Goal: Transaction & Acquisition: Purchase product/service

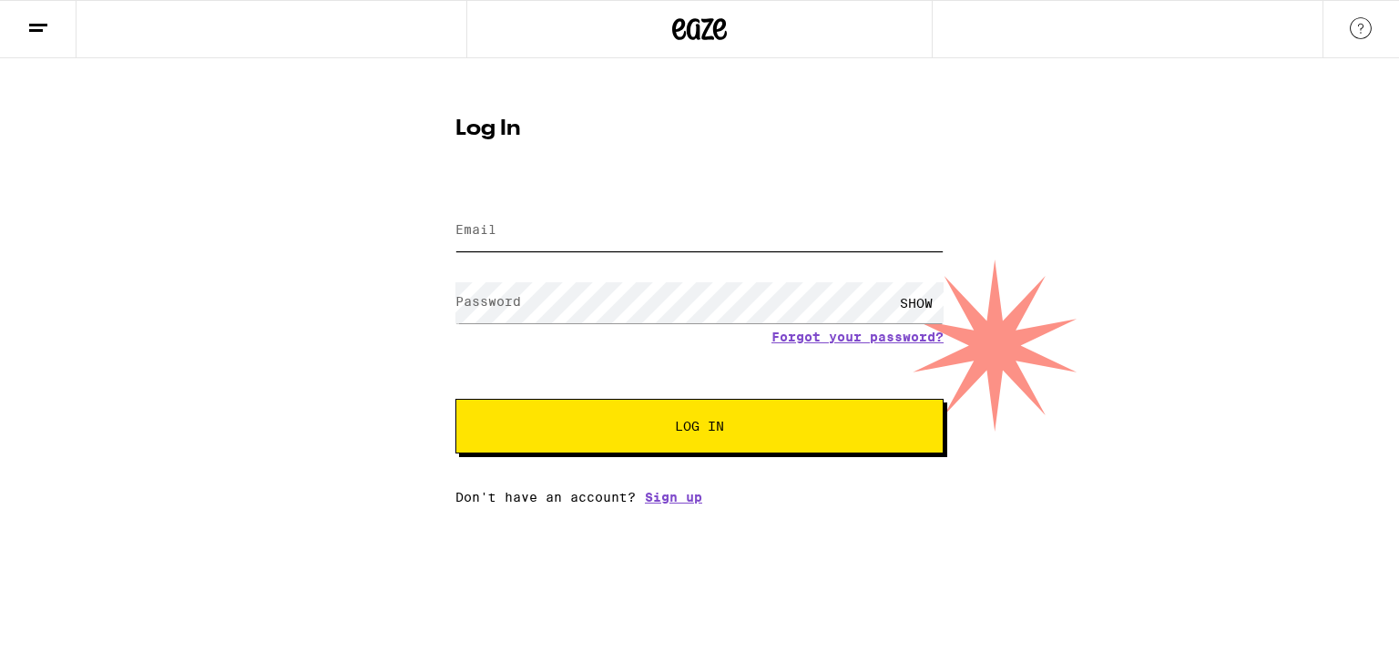
click at [748, 222] on input "Email" at bounding box center [699, 230] width 488 height 41
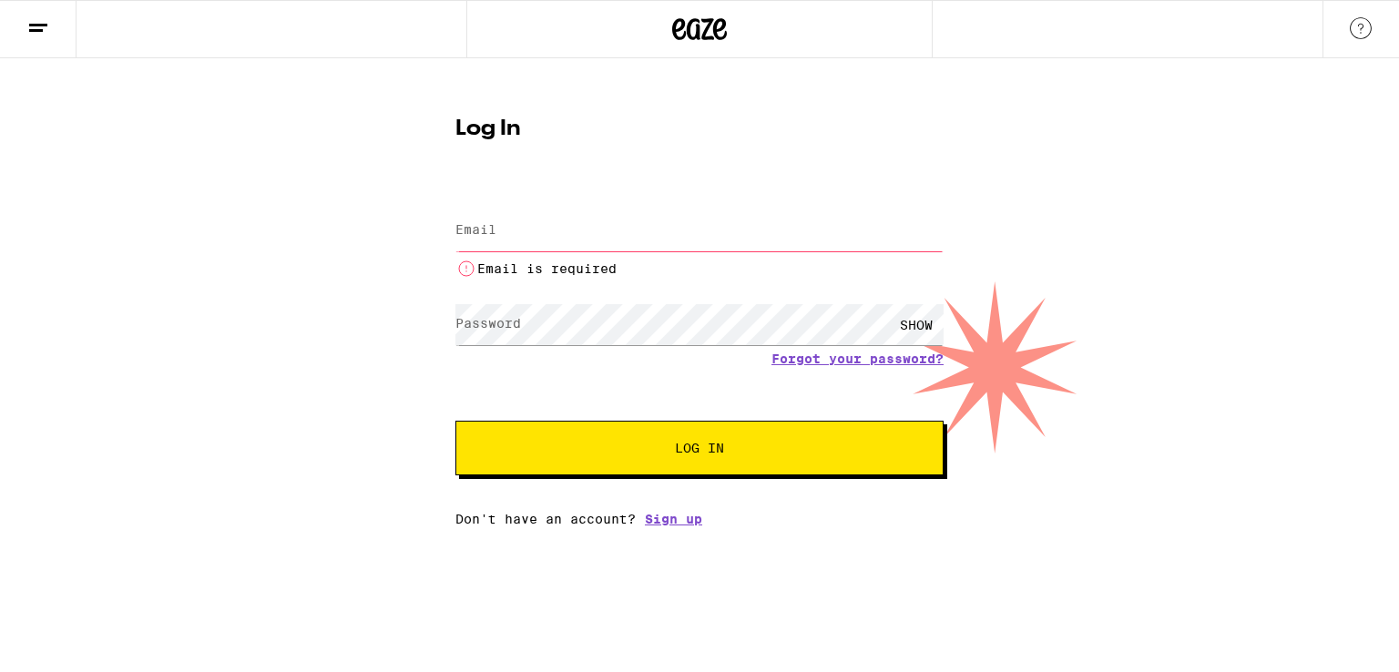
type input "[PERSON_NAME][EMAIL_ADDRESS][PERSON_NAME][DOMAIN_NAME]"
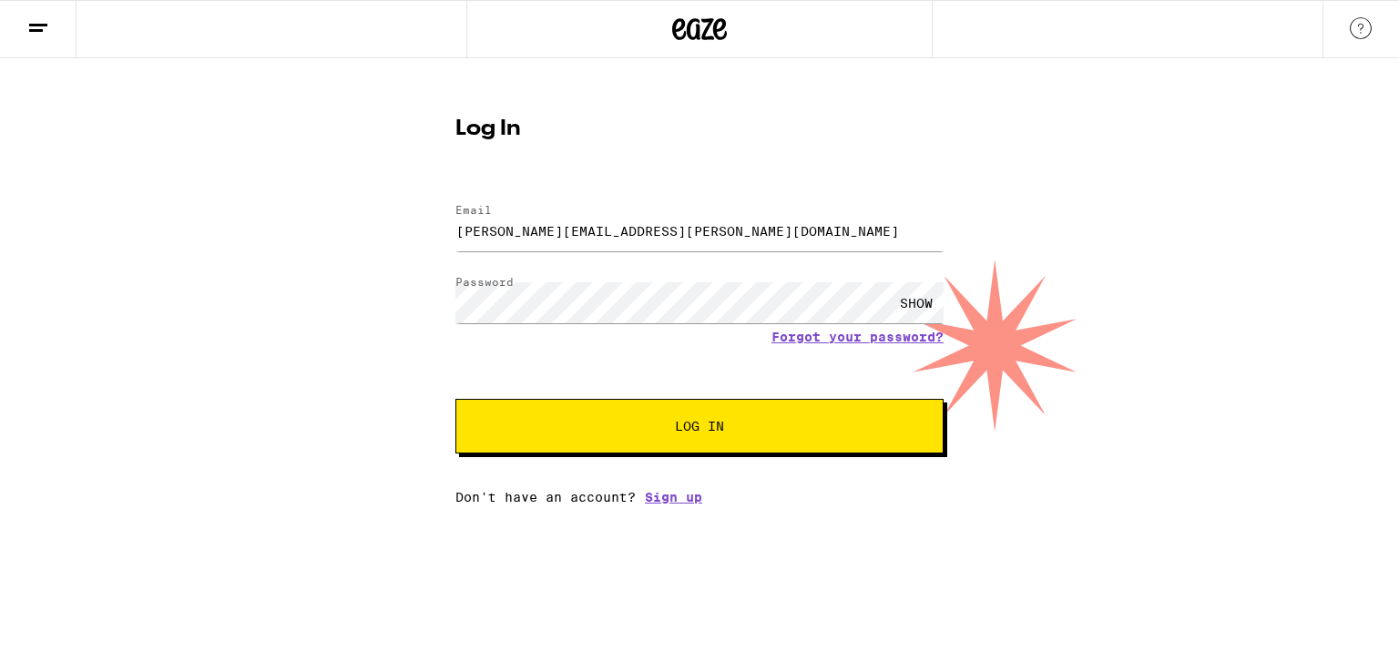
click at [728, 424] on span "Log In" at bounding box center [699, 426] width 341 height 13
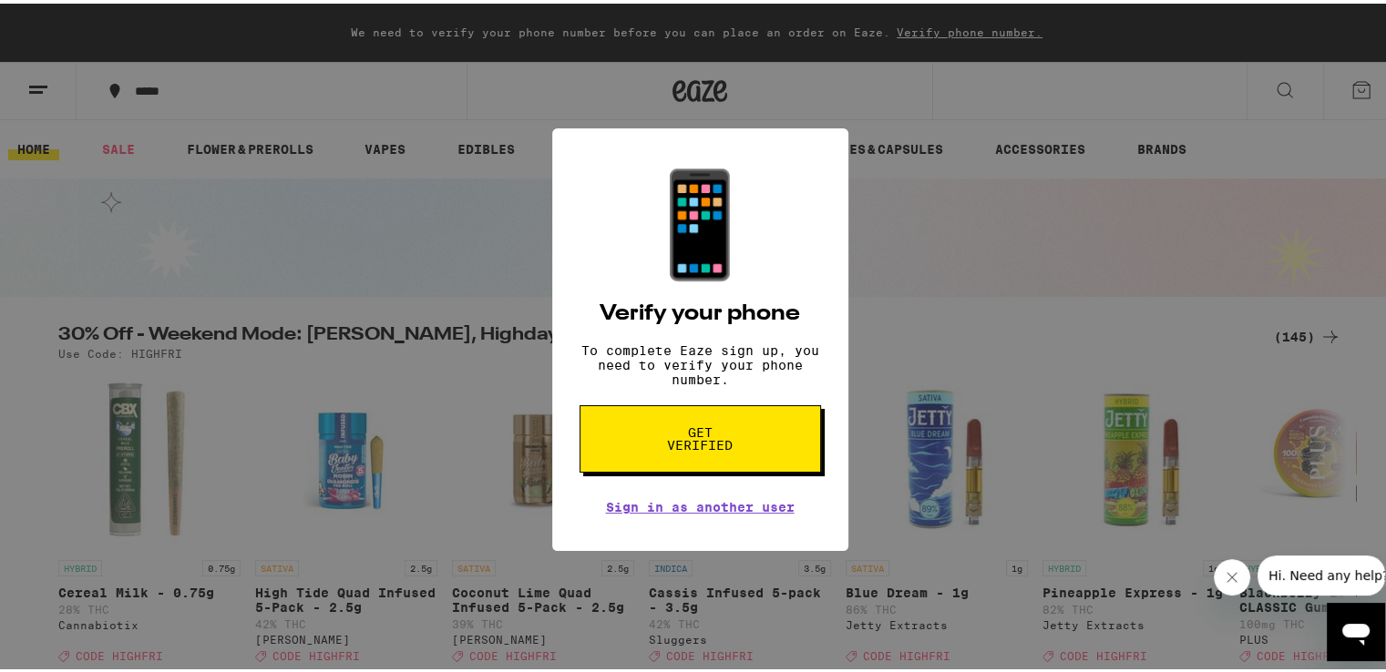
click at [690, 448] on span "Get verified" at bounding box center [700, 436] width 94 height 26
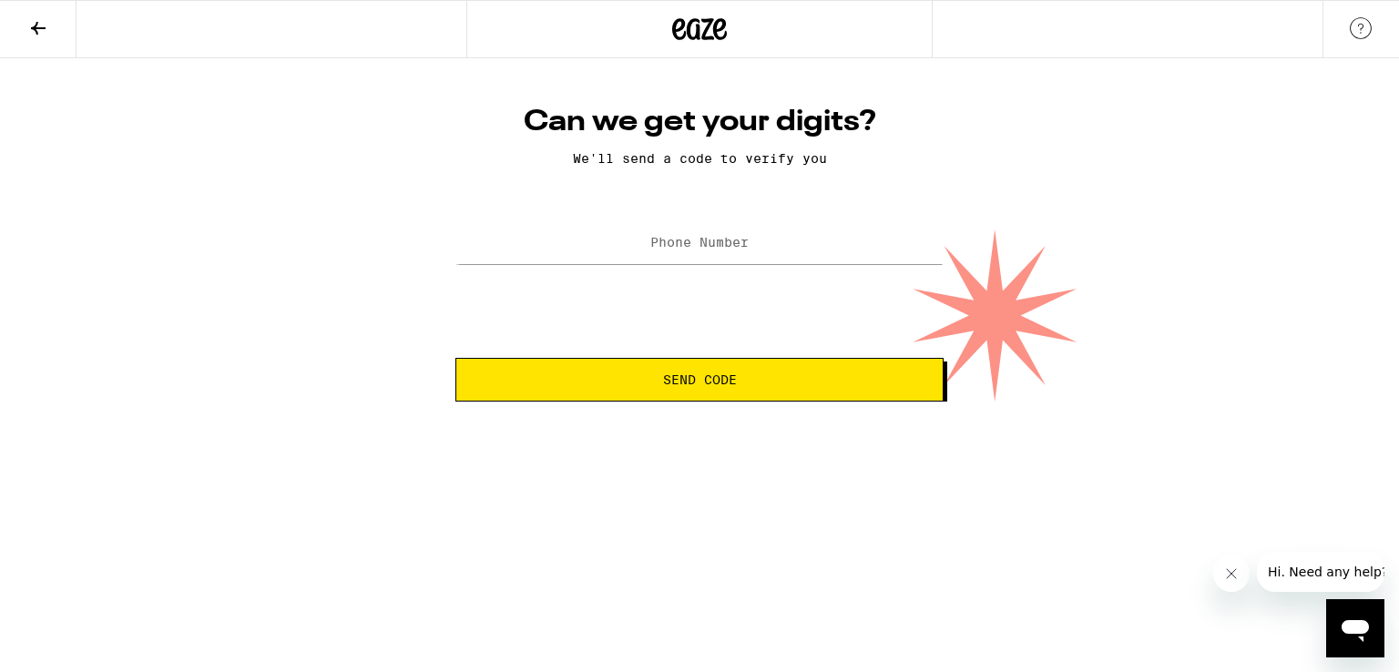
click at [723, 237] on label "Phone Number" at bounding box center [699, 242] width 98 height 15
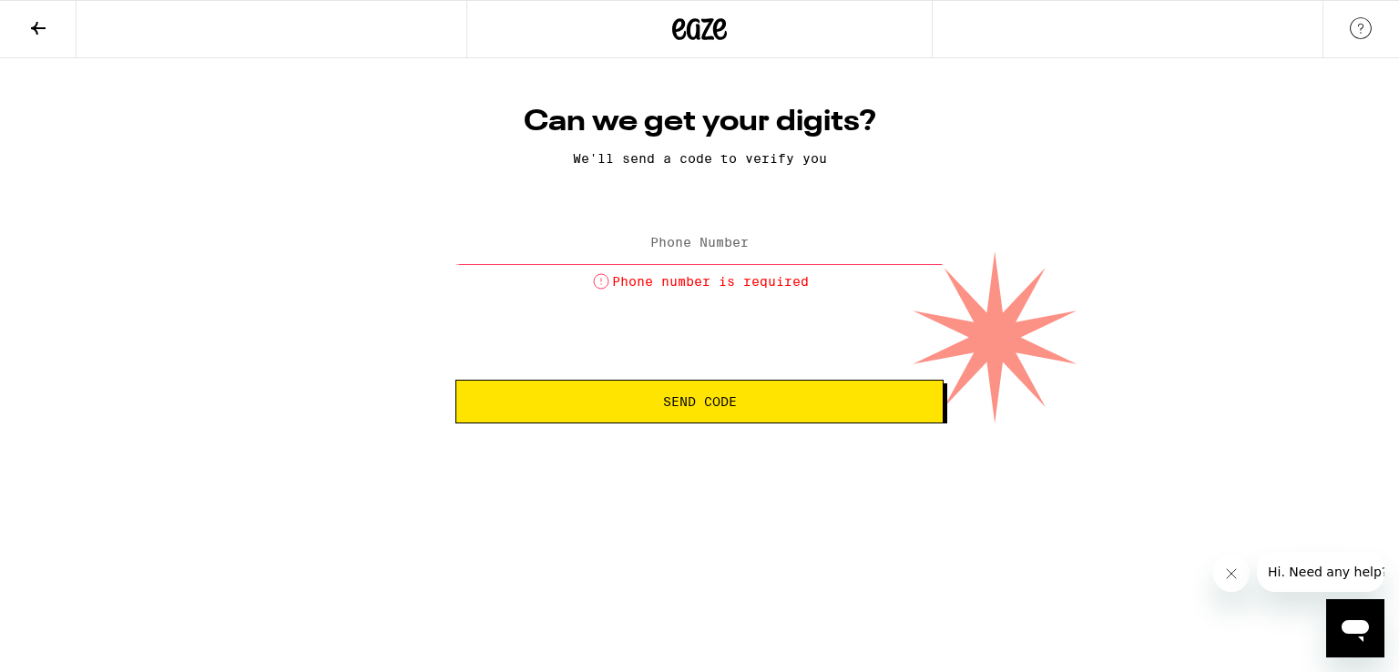
click at [723, 237] on label "Phone Number" at bounding box center [699, 242] width 98 height 15
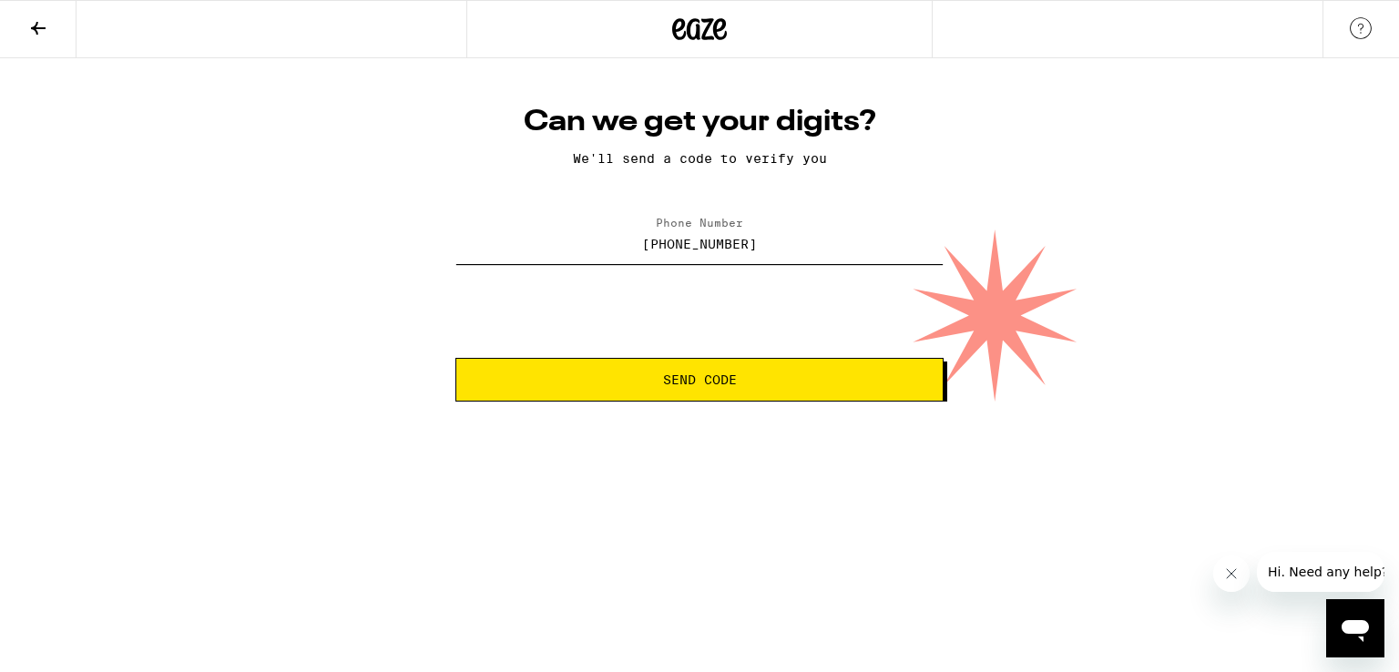
type input "[PHONE_NUMBER]"
click at [455, 358] on button "Send Code" at bounding box center [699, 380] width 488 height 44
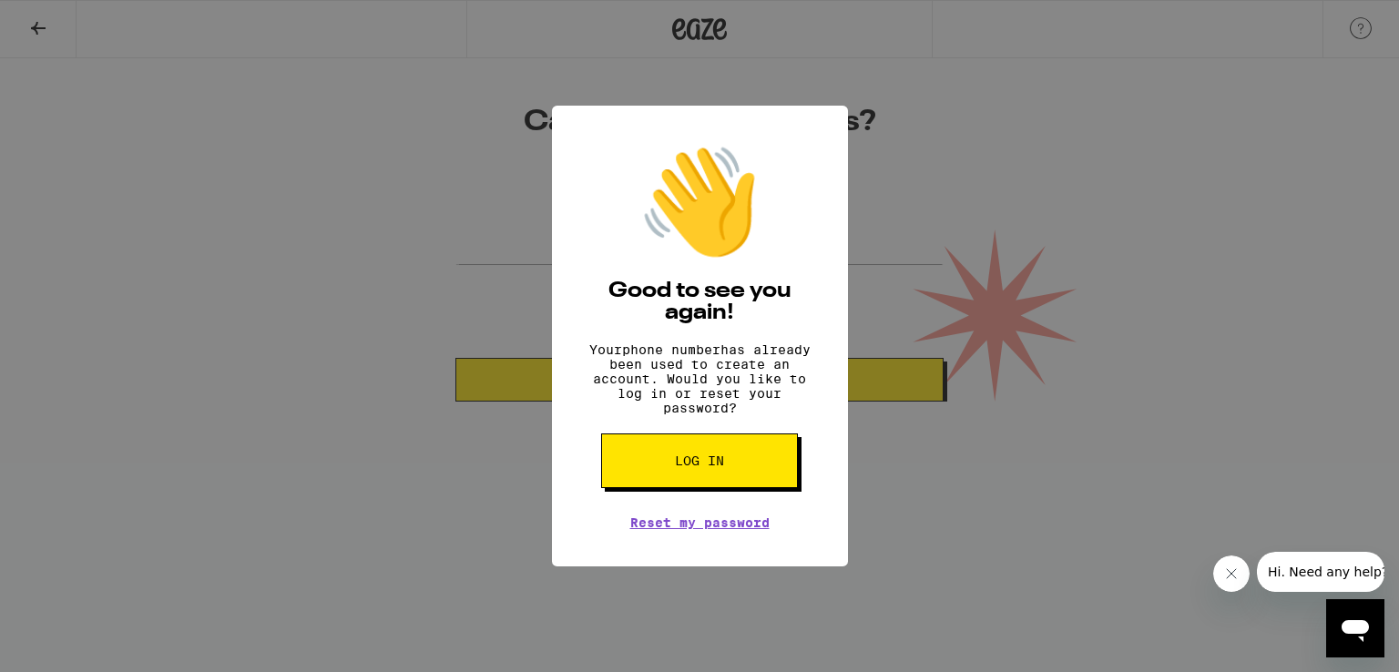
click at [298, 36] on div "👋 Good to see you again! Your phone number has already been used to create an a…" at bounding box center [699, 336] width 1399 height 672
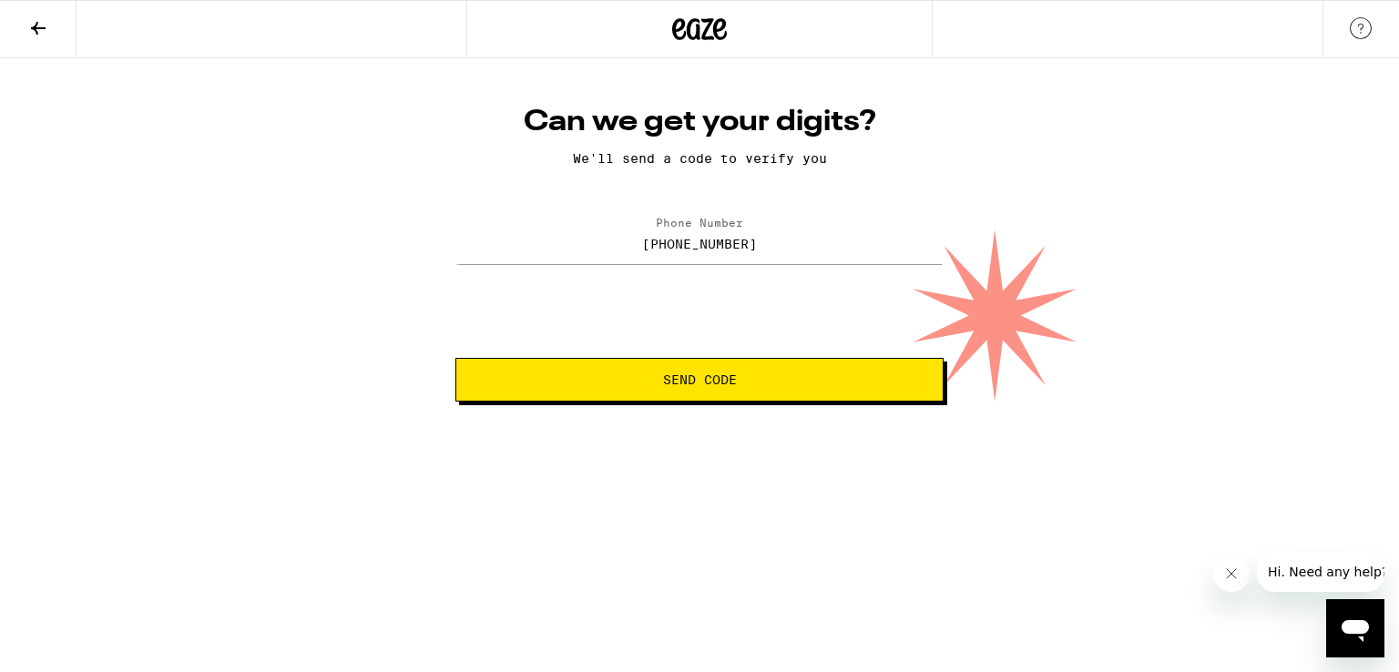
click at [675, 396] on button "Send Code" at bounding box center [699, 380] width 488 height 44
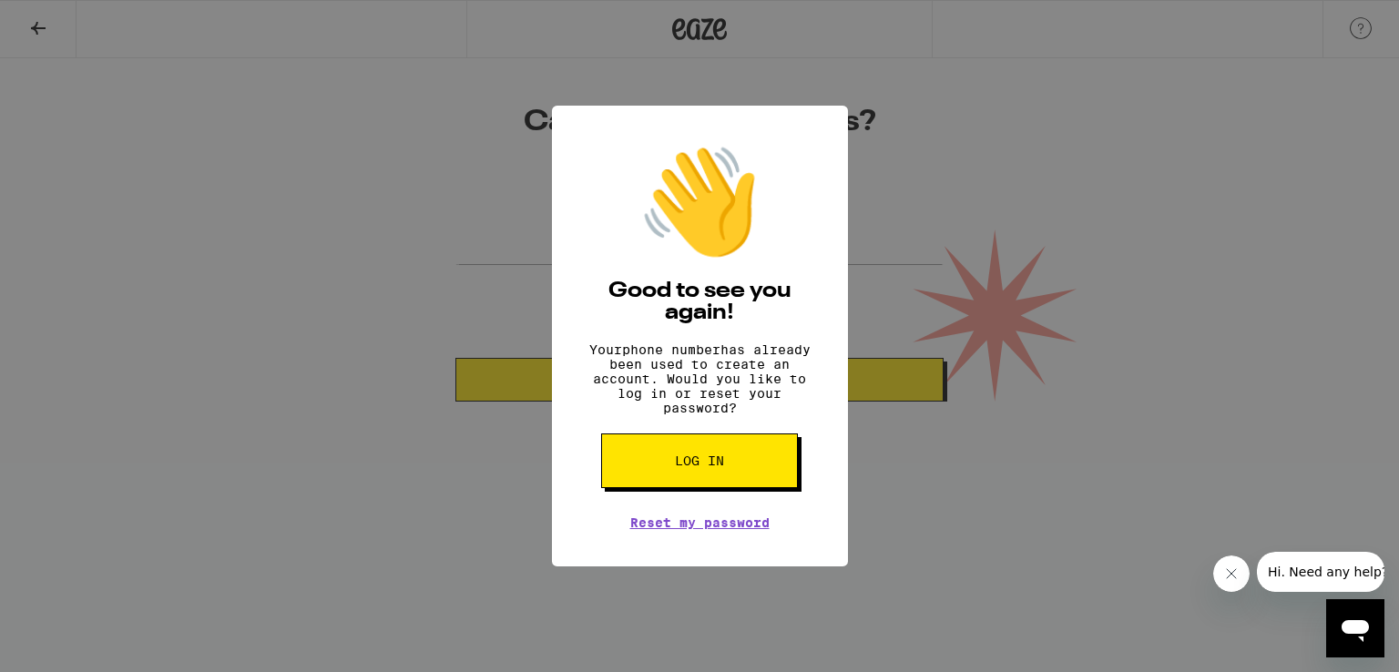
click at [674, 467] on button "Log in" at bounding box center [699, 461] width 197 height 55
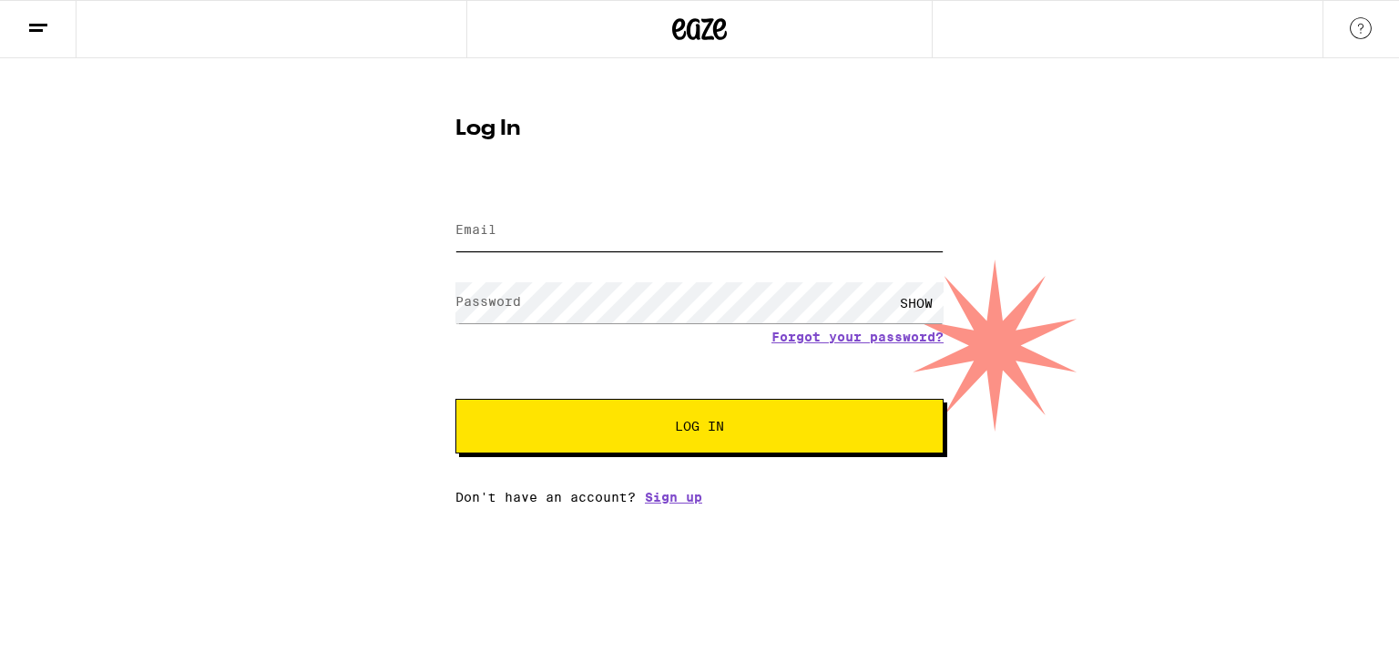
click at [581, 223] on input "Email" at bounding box center [699, 230] width 488 height 41
drag, startPoint x: 613, startPoint y: 239, endPoint x: 269, endPoint y: 196, distance: 347.0
click at [269, 196] on div "Log In Email Email sederwa Password Password SHOW Forgot your password? Log In …" at bounding box center [699, 281] width 1399 height 446
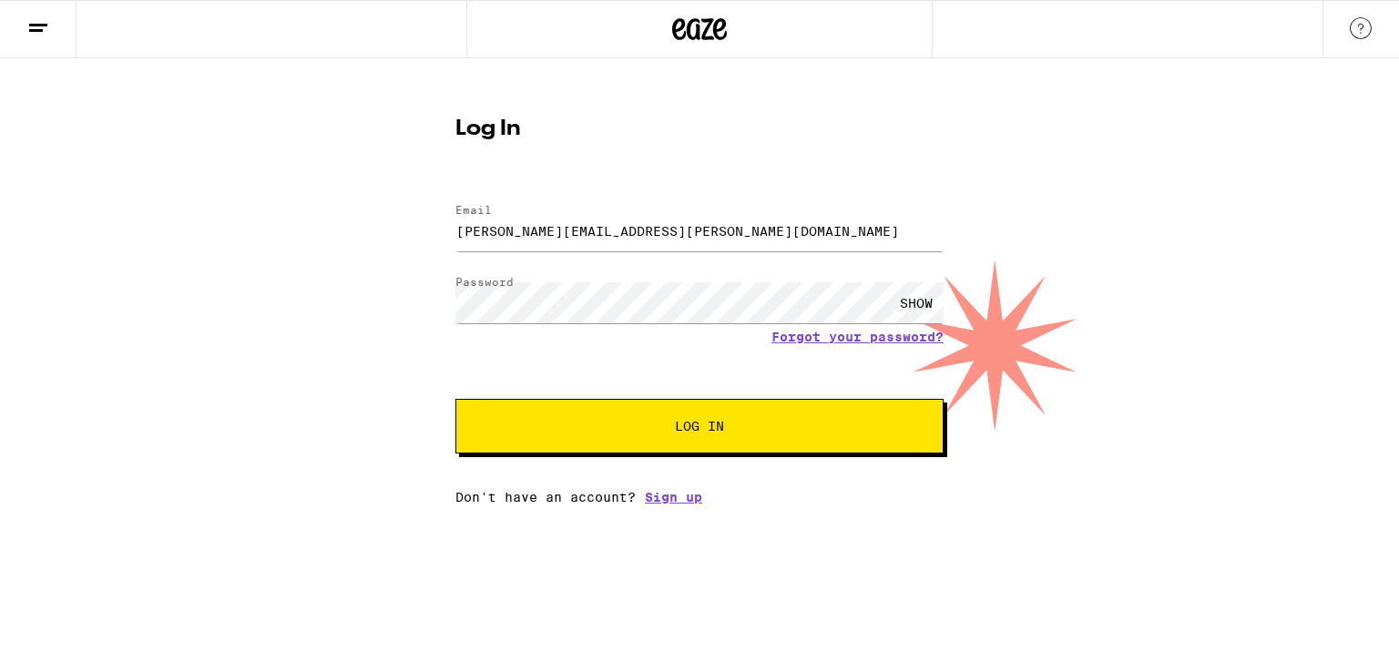
click at [926, 302] on div "SHOW" at bounding box center [916, 302] width 55 height 41
drag, startPoint x: 750, startPoint y: 227, endPoint x: 499, endPoint y: 163, distance: 258.5
click at [499, 163] on div "Log In Email Email [PERSON_NAME][EMAIL_ADDRESS][PERSON_NAME][DOMAIN_NAME] Passw…" at bounding box center [699, 304] width 525 height 401
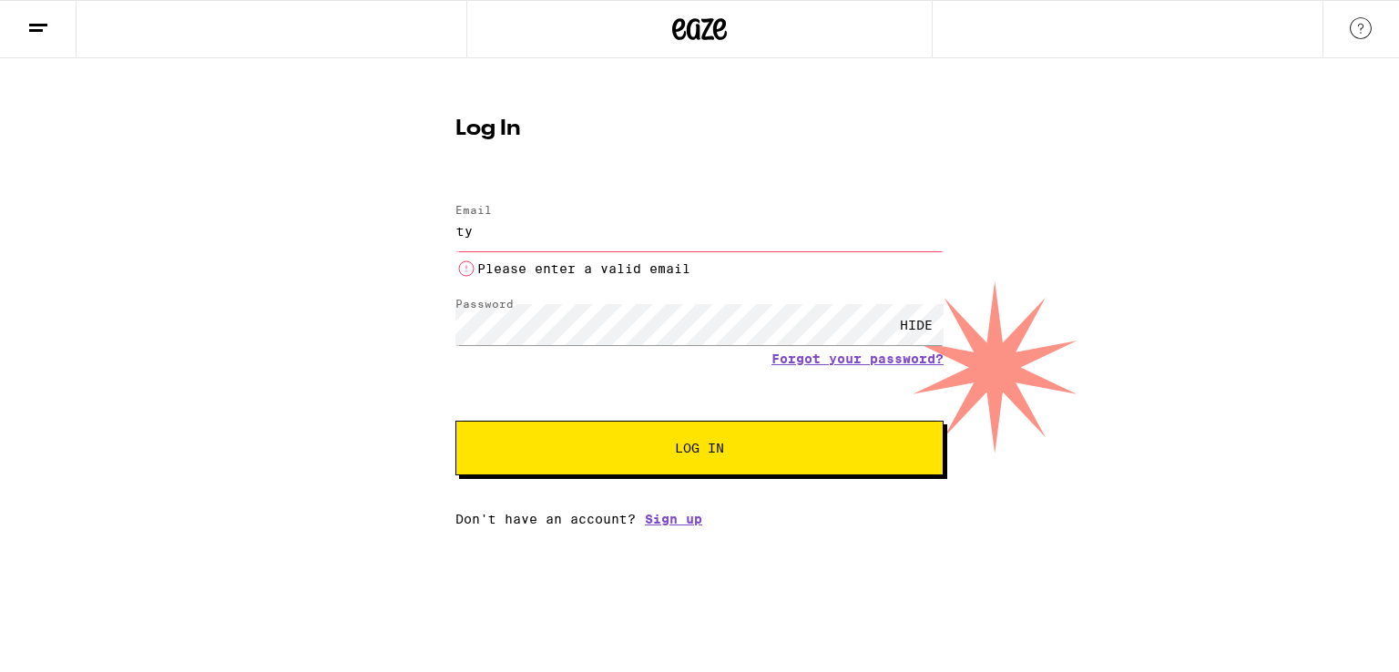
type input "t"
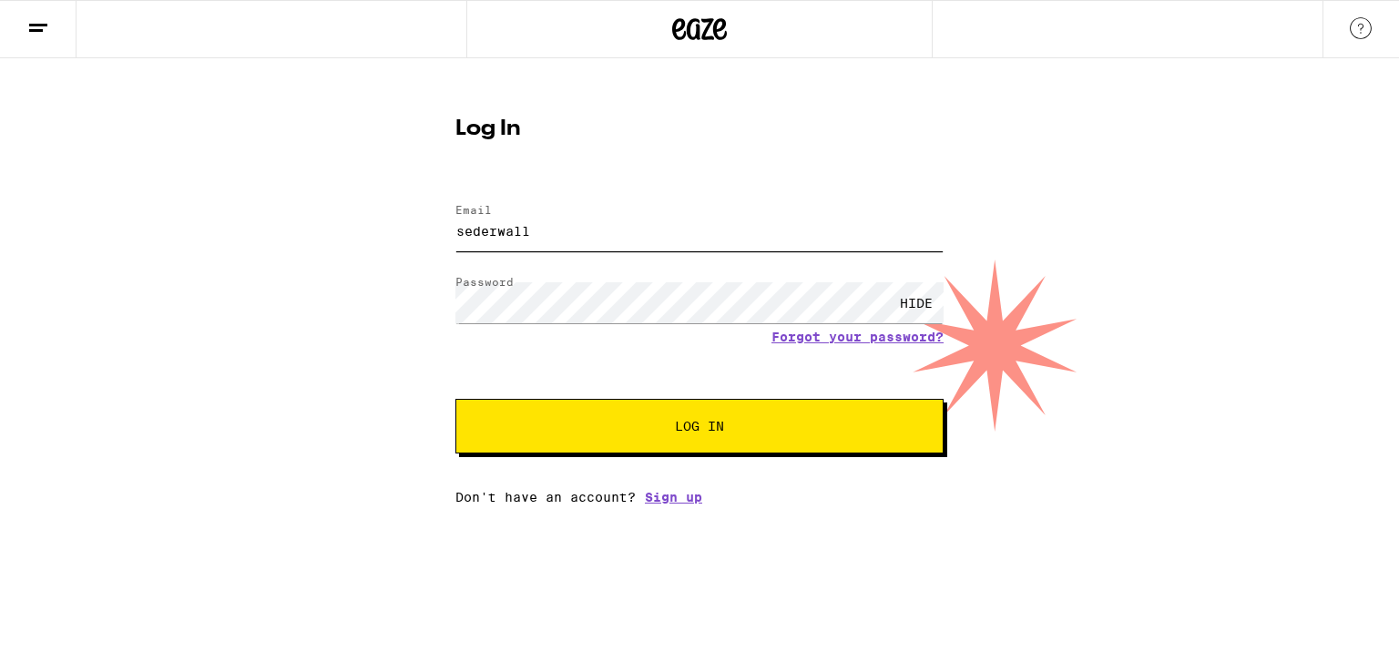
type input "[EMAIL_ADDRESS][DOMAIN_NAME]"
click at [601, 414] on button "Log In" at bounding box center [699, 426] width 488 height 55
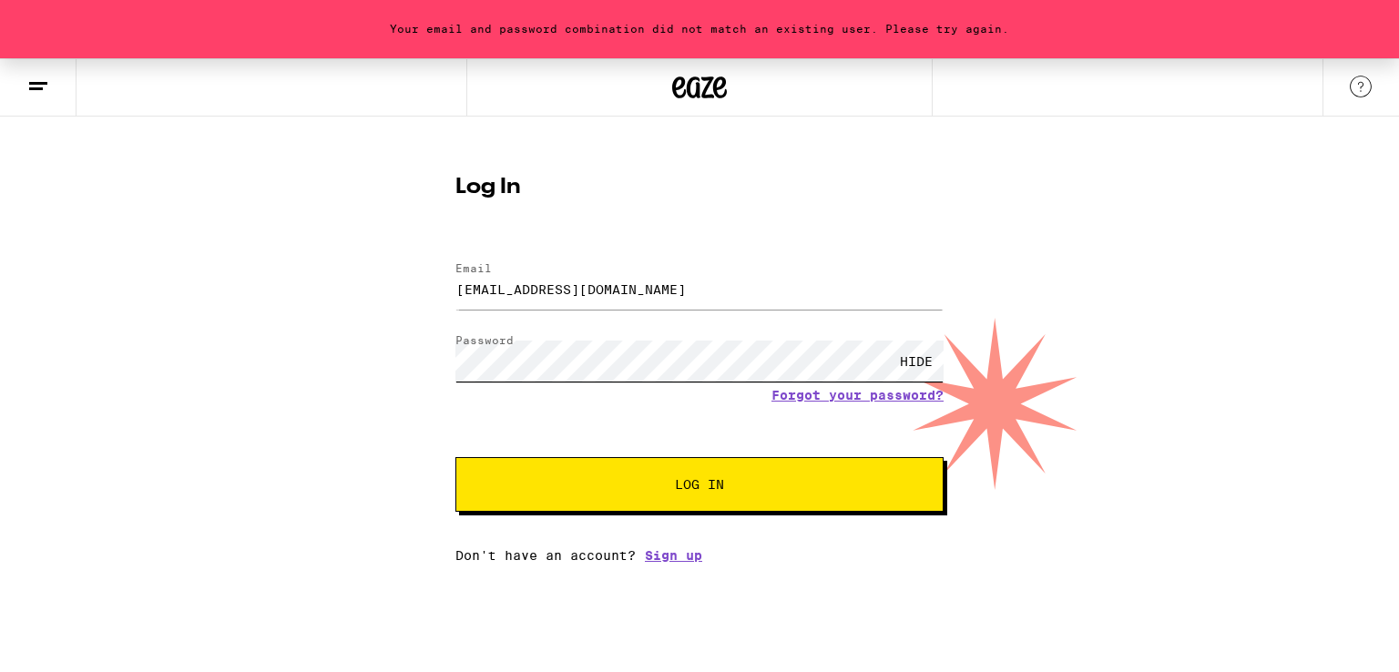
click at [470, 328] on form "Email Email [EMAIL_ADDRESS][DOMAIN_NAME] Password Password HIDE Forgot your pas…" at bounding box center [699, 378] width 488 height 268
click at [455, 457] on button "Log In" at bounding box center [699, 484] width 488 height 55
click at [843, 395] on link "Forgot your password?" at bounding box center [858, 395] width 172 height 15
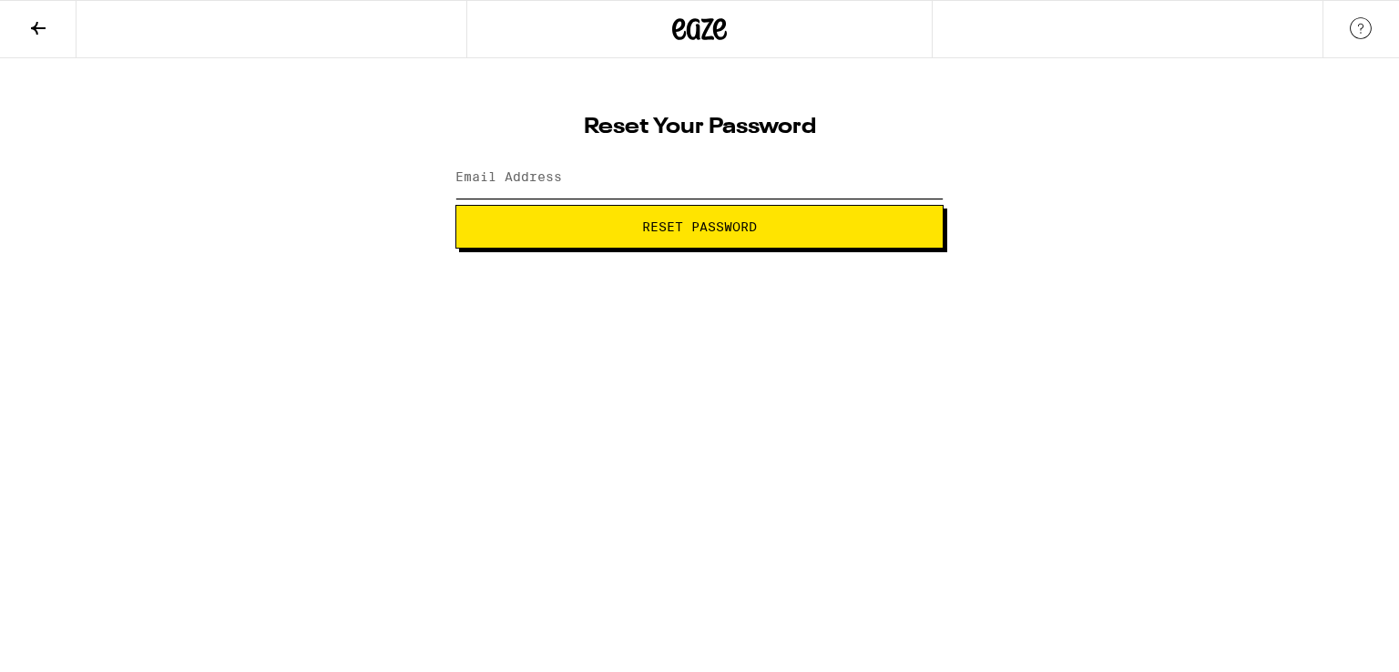
click at [647, 195] on input "Email Address" at bounding box center [699, 178] width 488 height 41
type input "[EMAIL_ADDRESS][DOMAIN_NAME]"
click at [609, 230] on span "Reset Password" at bounding box center [699, 226] width 457 height 13
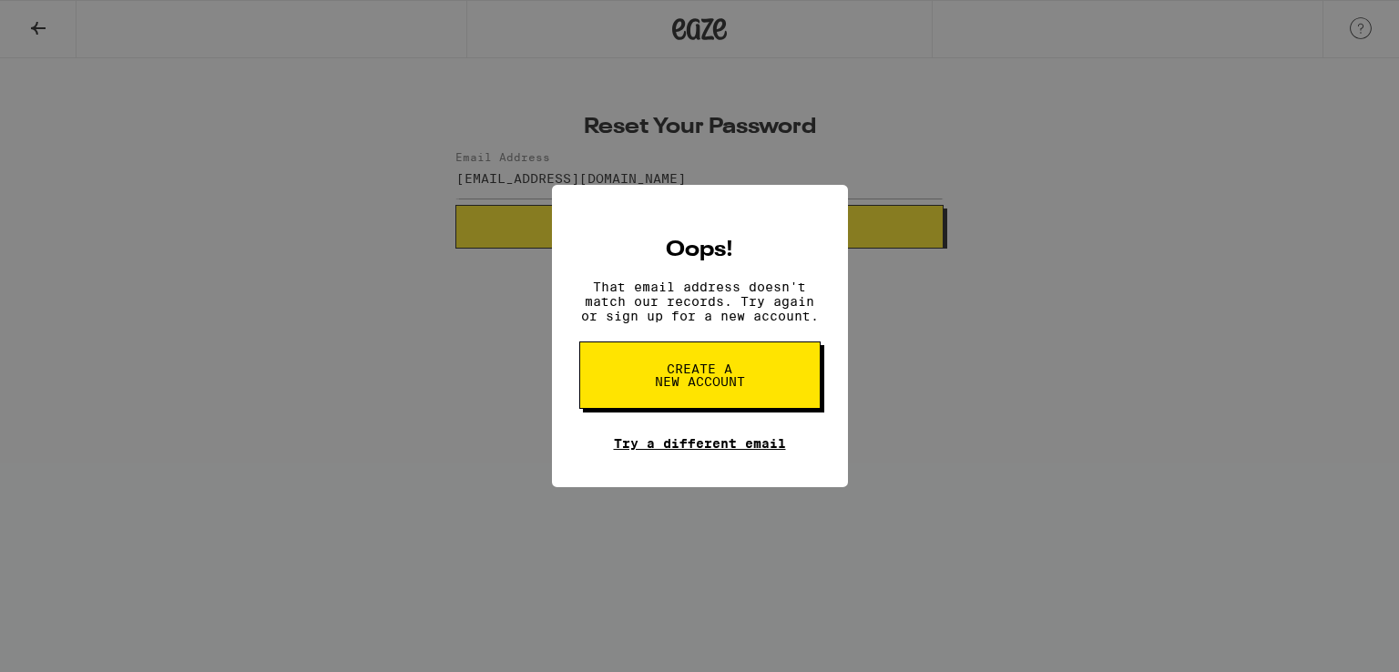
click at [747, 440] on link "Try a different email" at bounding box center [700, 443] width 172 height 15
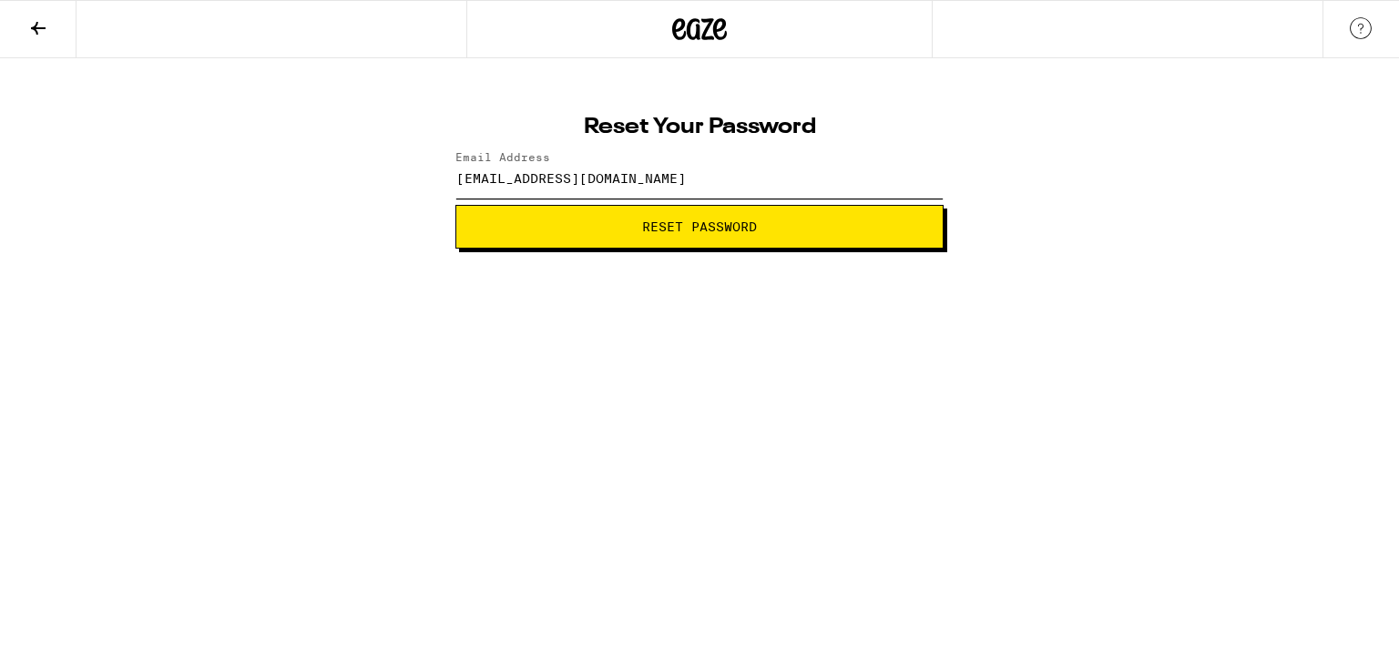
drag, startPoint x: 691, startPoint y: 188, endPoint x: 211, endPoint y: 54, distance: 498.4
click at [211, 58] on div "Reset Your Password Email Address [EMAIL_ADDRESS][DOMAIN_NAME] Reset Password" at bounding box center [699, 153] width 1399 height 190
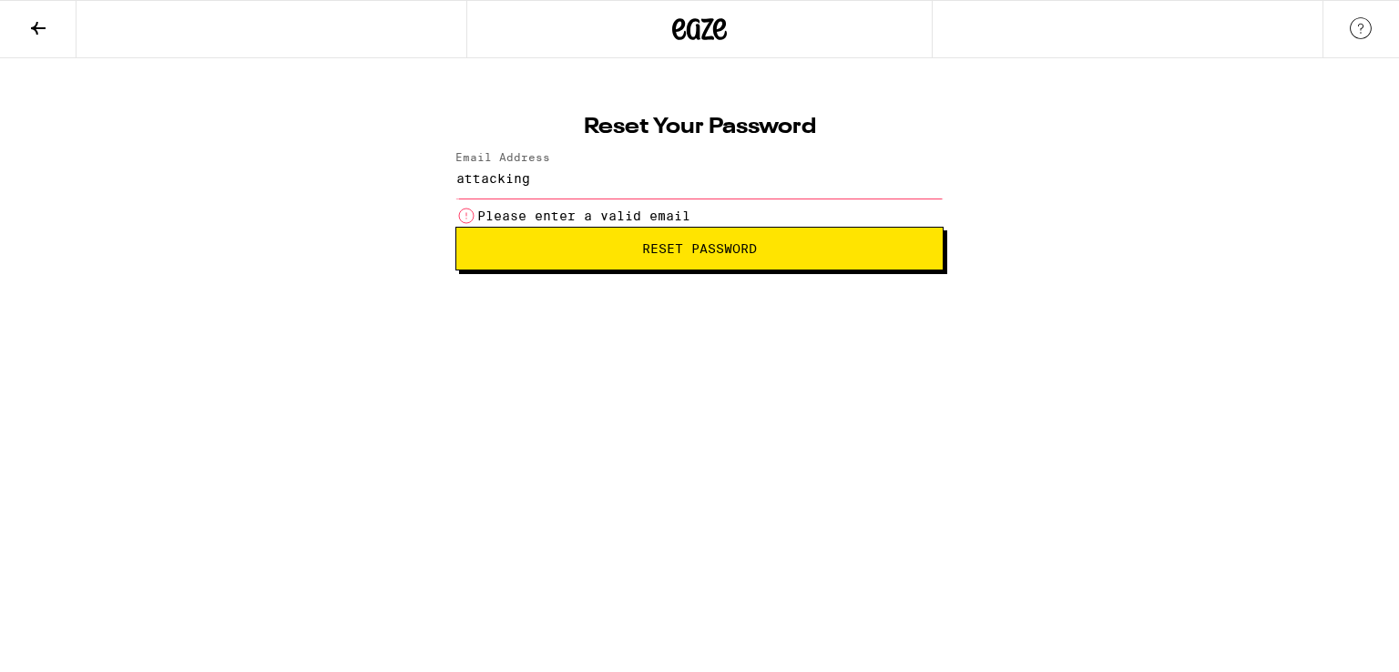
type input "attacking"
click at [702, 40] on icon at bounding box center [699, 29] width 55 height 33
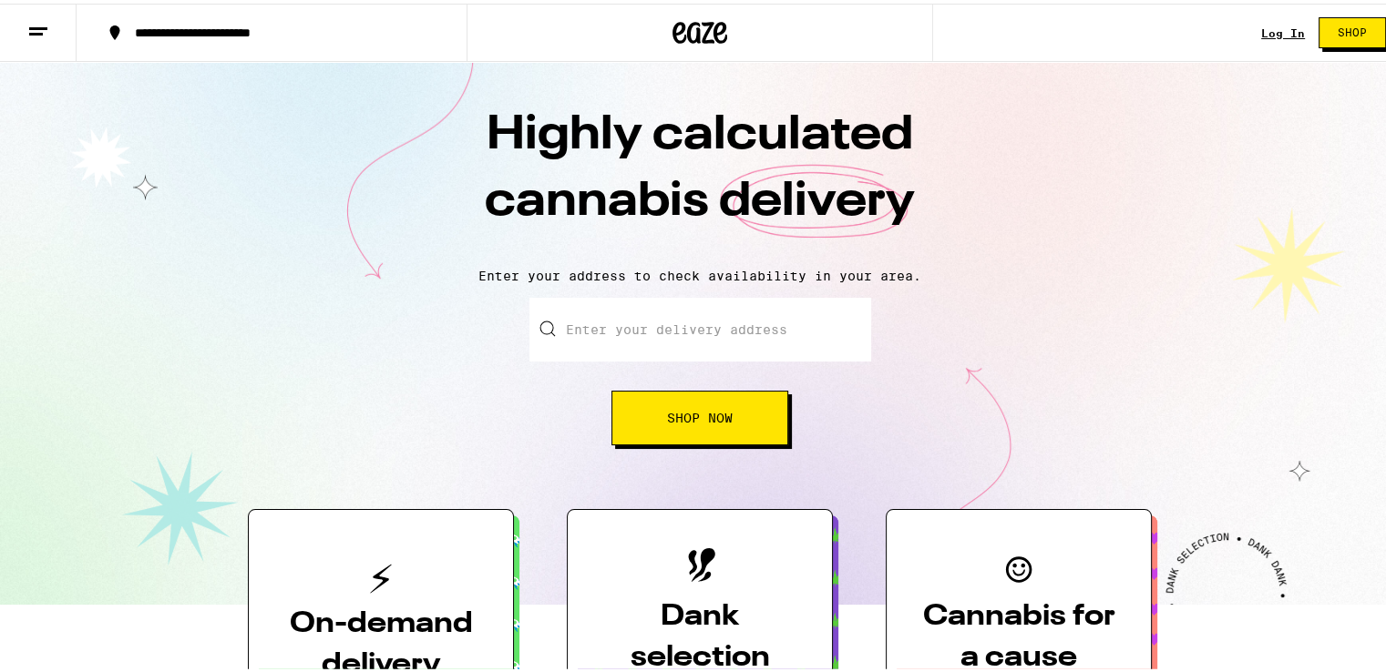
click at [1275, 24] on link "Log In" at bounding box center [1283, 30] width 44 height 12
